Goal: Use online tool/utility: Utilize a website feature to perform a specific function

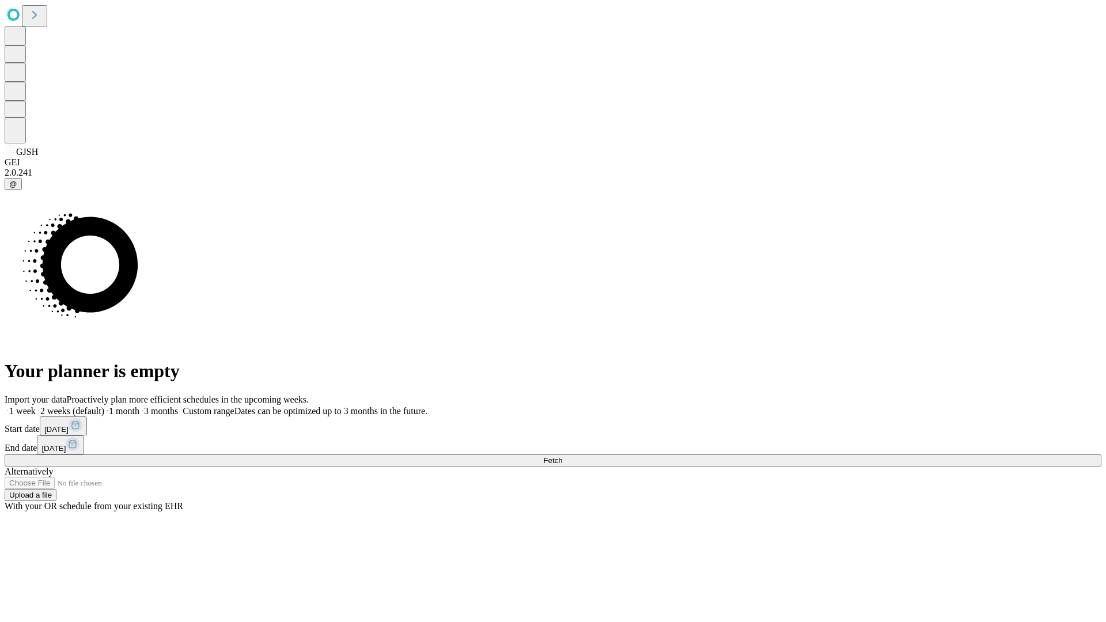
click at [562, 456] on span "Fetch" at bounding box center [552, 460] width 19 height 9
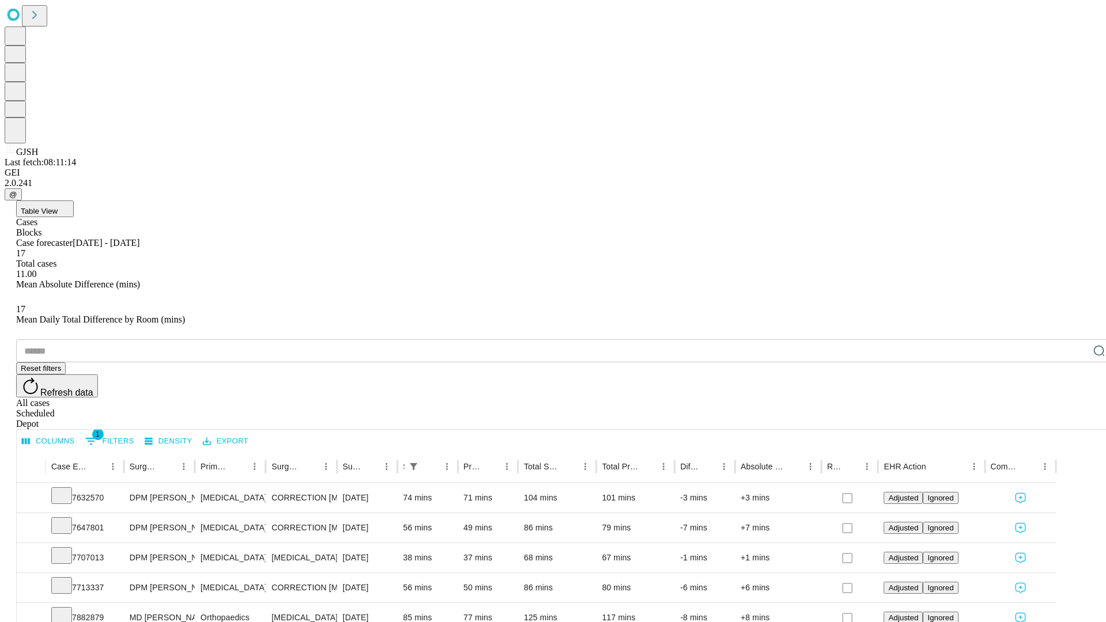
click at [58, 207] on span "Table View" at bounding box center [39, 211] width 37 height 9
